Goal: Navigation & Orientation: Go to known website

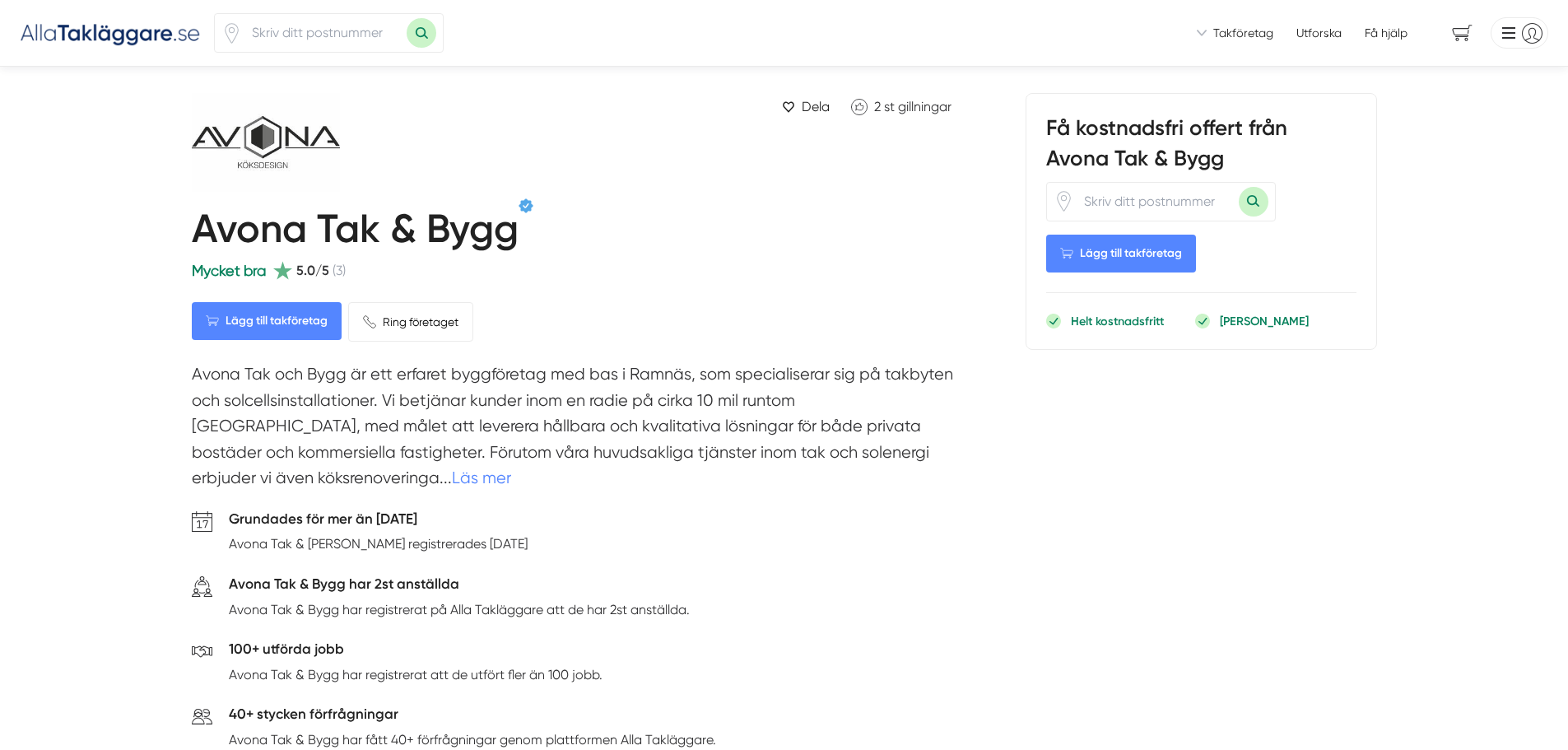
click at [511, 468] on link "Läs mer" at bounding box center [482, 478] width 59 height 19
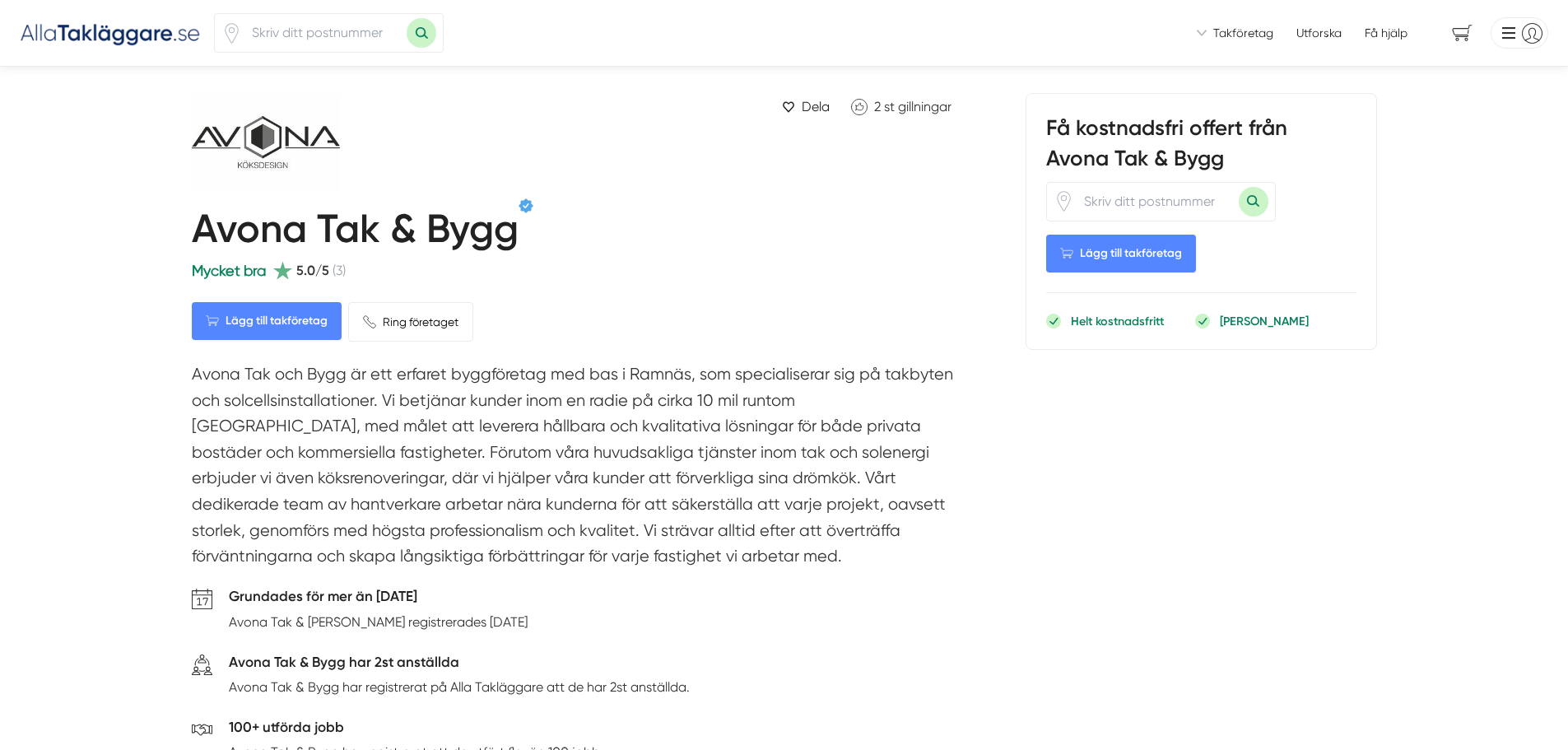
click at [79, 34] on img at bounding box center [110, 32] width 181 height 27
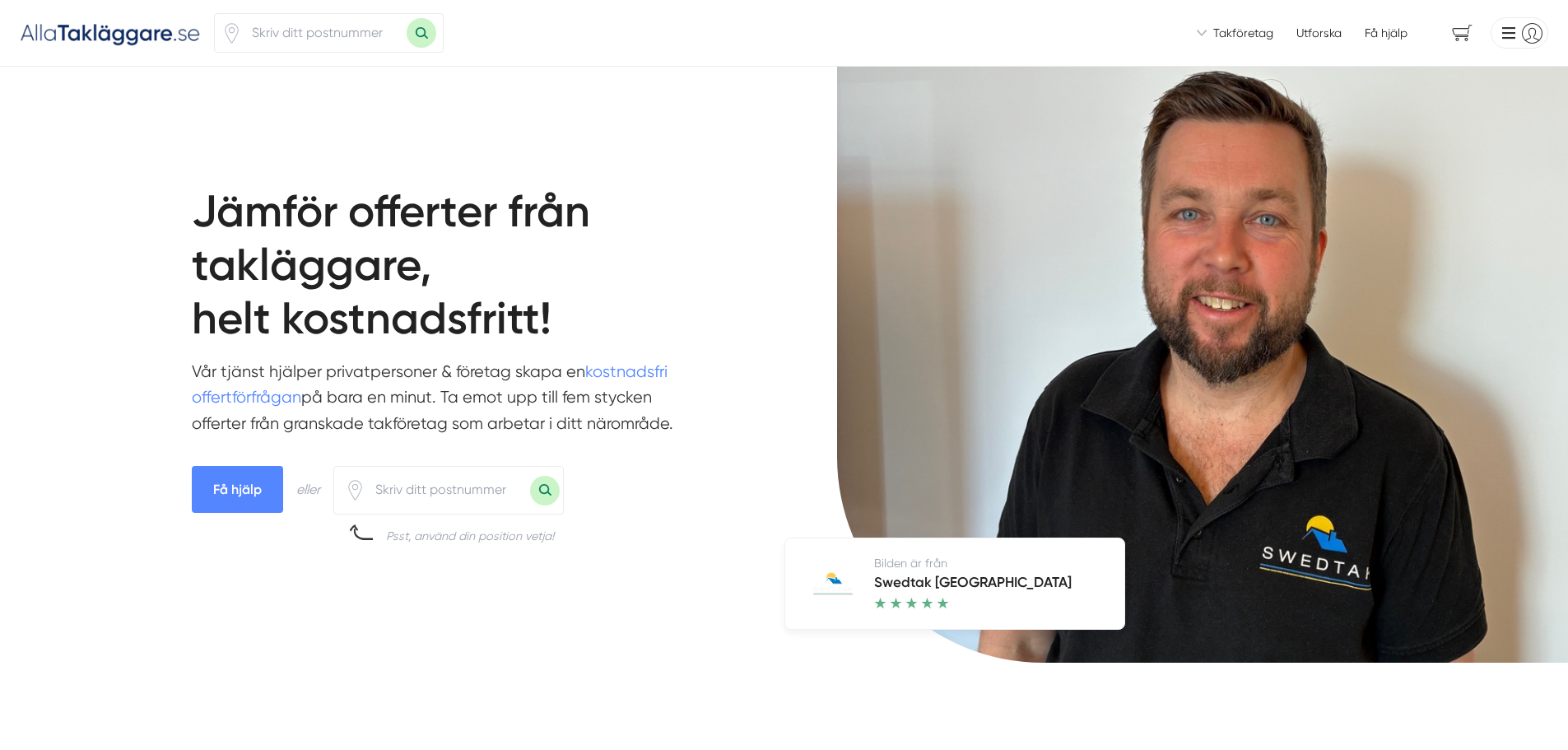
click at [79, 31] on img at bounding box center [110, 32] width 181 height 27
